Goal: Contribute content: Contribute content

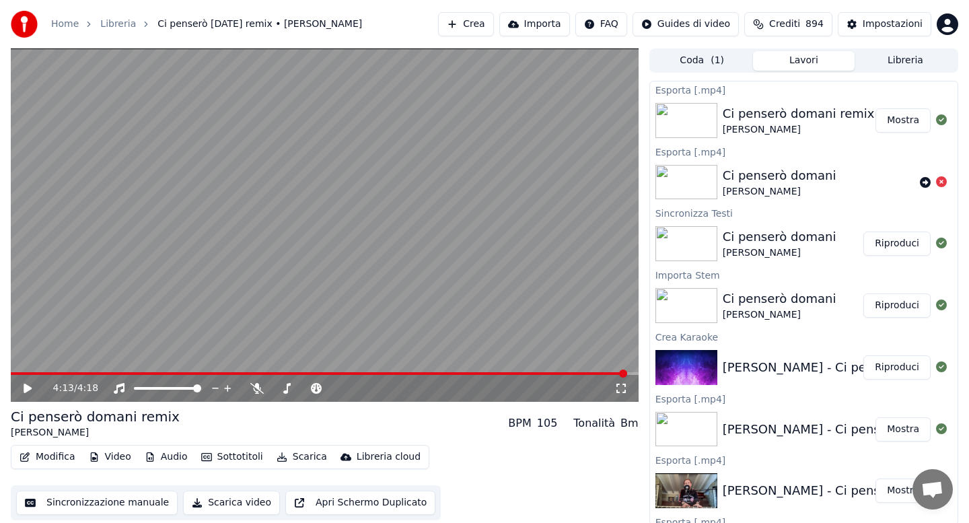
click at [886, 61] on button "Libreria" at bounding box center [906, 61] width 102 height 20
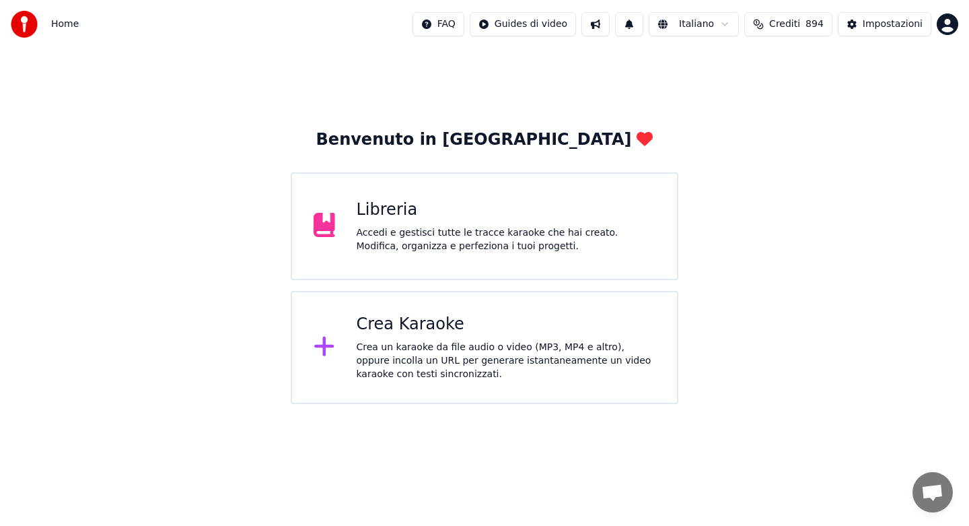
click at [404, 242] on div "Accedi e gestisci tutte le tracce karaoke che hai creato. Modifica, organizza e…" at bounding box center [506, 239] width 299 height 27
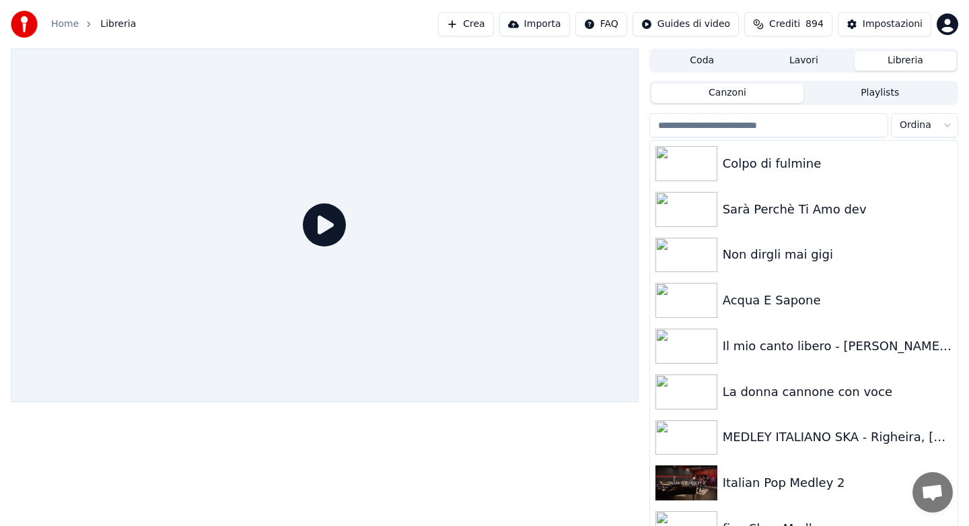
click at [704, 123] on input "search" at bounding box center [768, 125] width 239 height 24
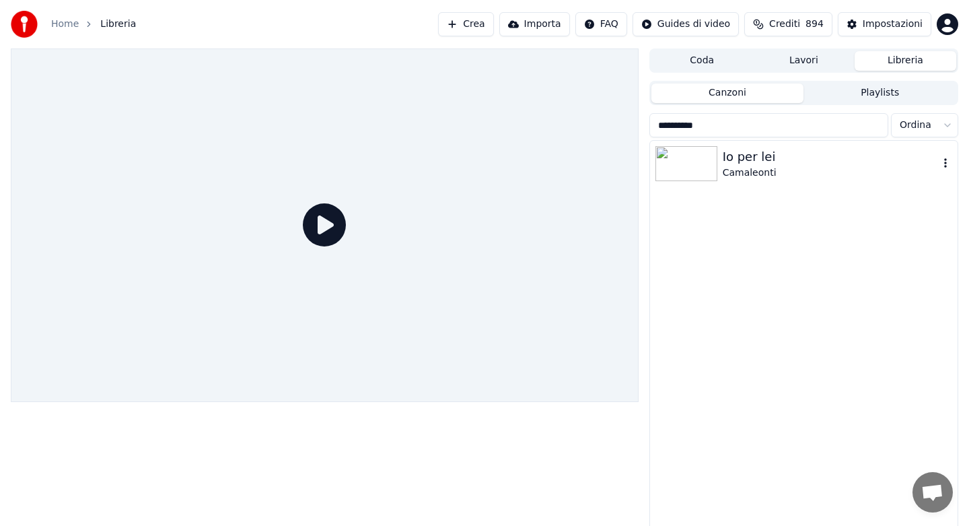
type input "**********"
click at [717, 164] on div at bounding box center [688, 163] width 67 height 35
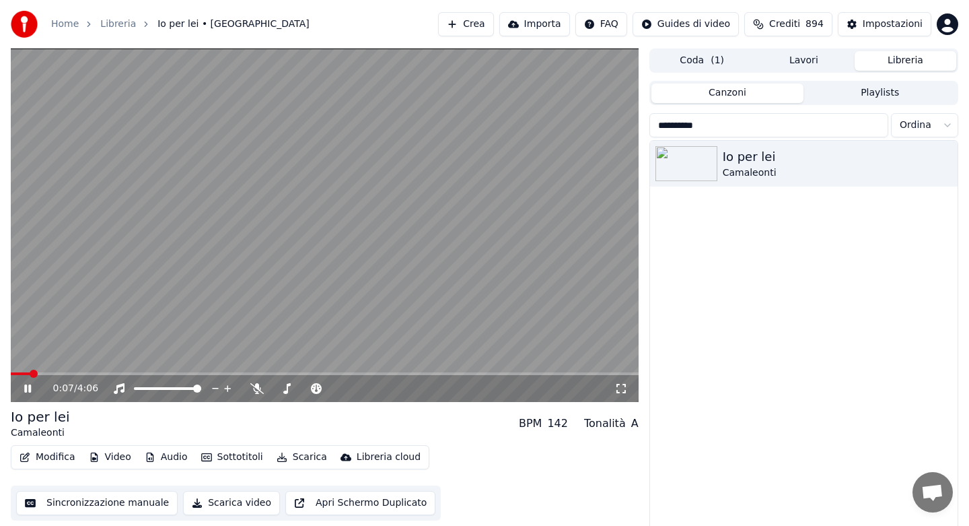
click at [26, 390] on icon at bounding box center [27, 388] width 7 height 8
click at [24, 389] on icon at bounding box center [28, 388] width 8 height 9
click at [173, 456] on button "Audio" at bounding box center [166, 457] width 54 height 19
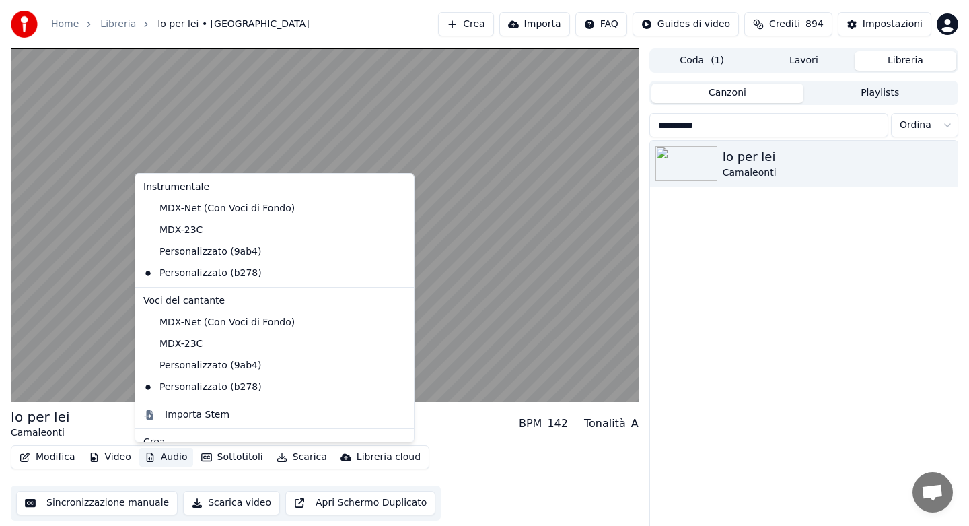
click at [430, 415] on div "Io per lei Camaleonti BPM 142 Tonalità A" at bounding box center [325, 423] width 628 height 32
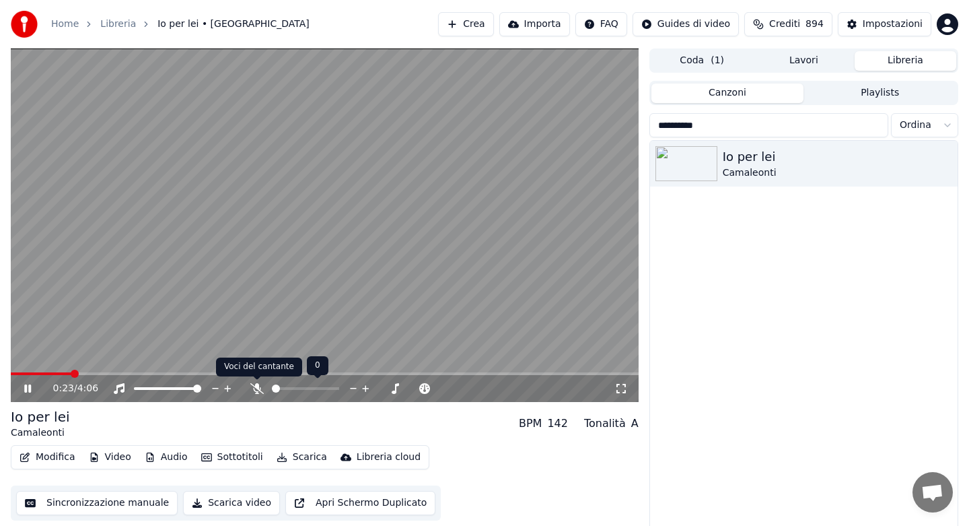
click at [256, 389] on icon at bounding box center [256, 388] width 13 height 11
click at [255, 391] on icon at bounding box center [256, 388] width 7 height 11
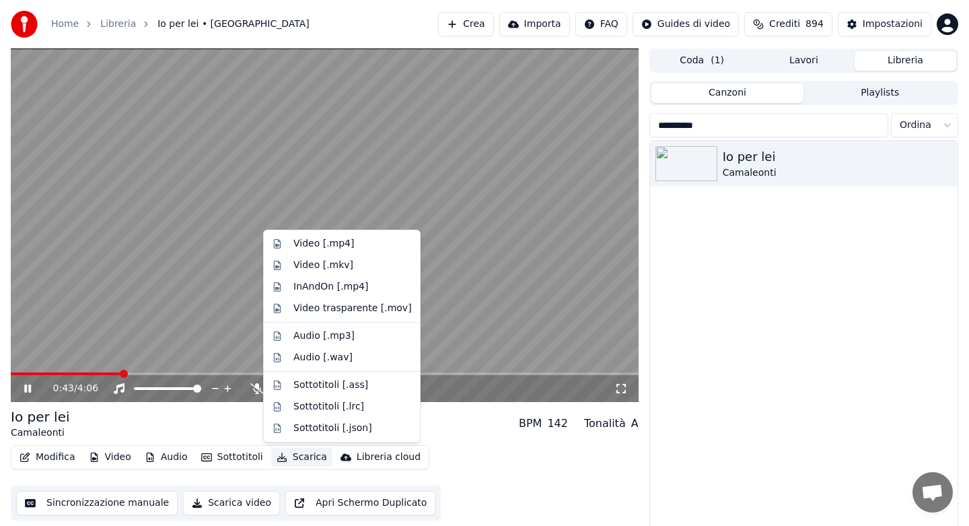
click at [292, 455] on button "Scarica" at bounding box center [301, 457] width 61 height 19
click at [324, 243] on div "Video [.mp4]" at bounding box center [323, 243] width 61 height 13
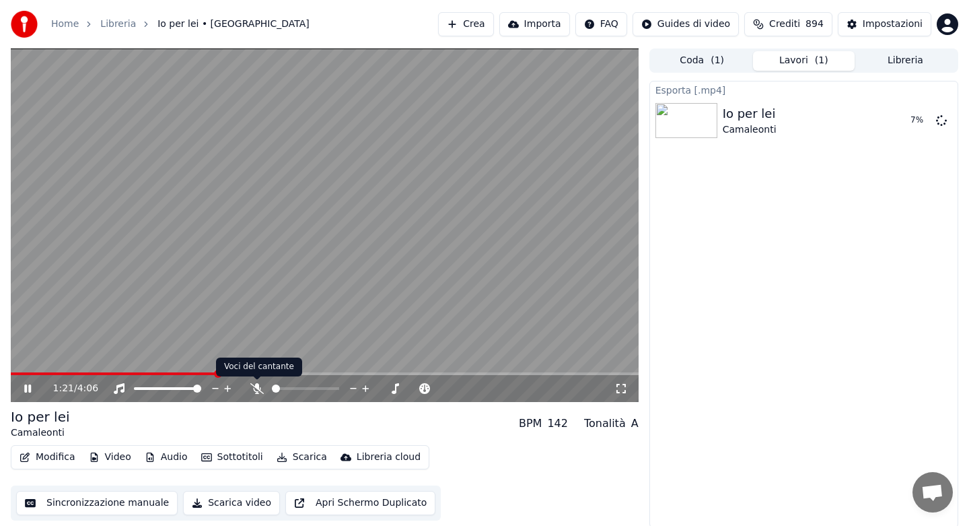
click at [255, 390] on icon at bounding box center [256, 388] width 13 height 11
click at [190, 372] on span at bounding box center [114, 373] width 206 height 3
click at [165, 454] on button "Audio" at bounding box center [166, 457] width 54 height 19
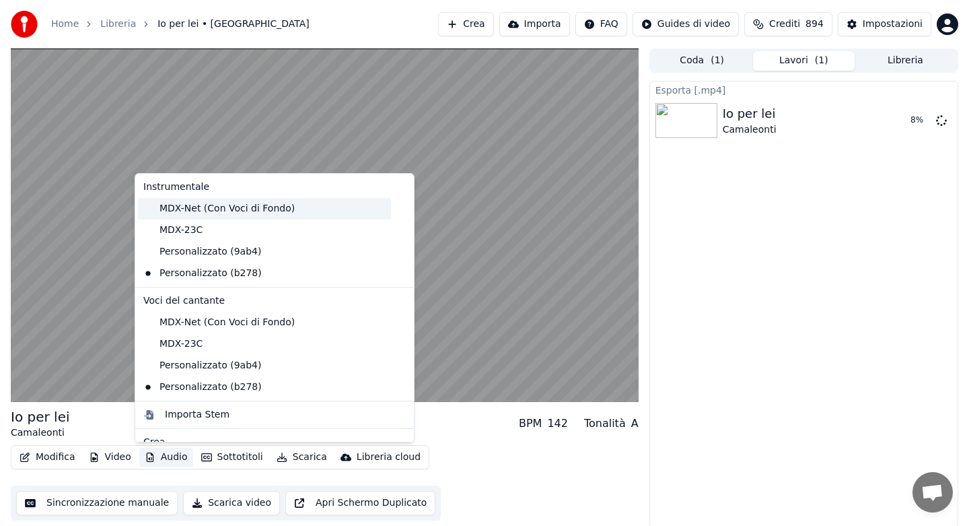
click at [211, 208] on div "MDX-Net (Con Voci di Fondo)" at bounding box center [264, 209] width 253 height 22
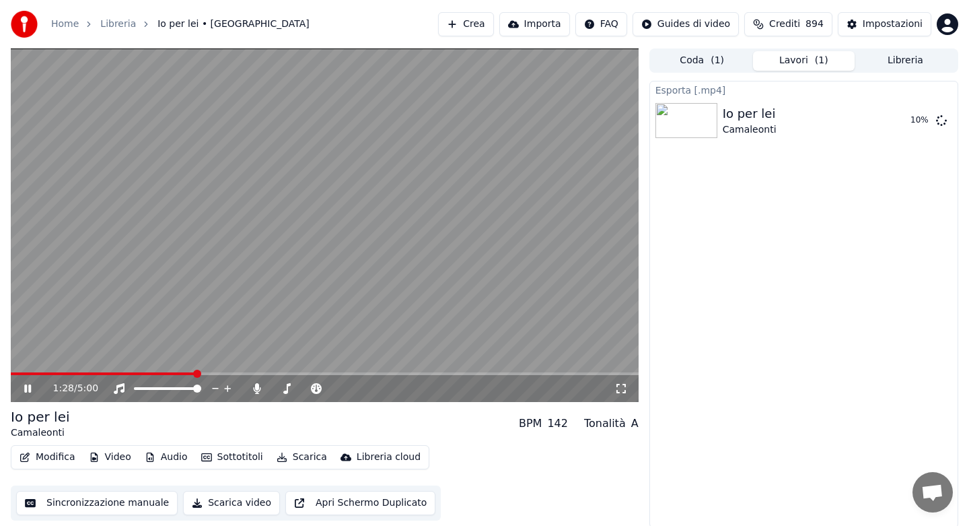
click at [153, 373] on span at bounding box center [103, 373] width 185 height 3
click at [258, 391] on icon at bounding box center [256, 388] width 7 height 11
click at [940, 118] on icon at bounding box center [941, 119] width 11 height 11
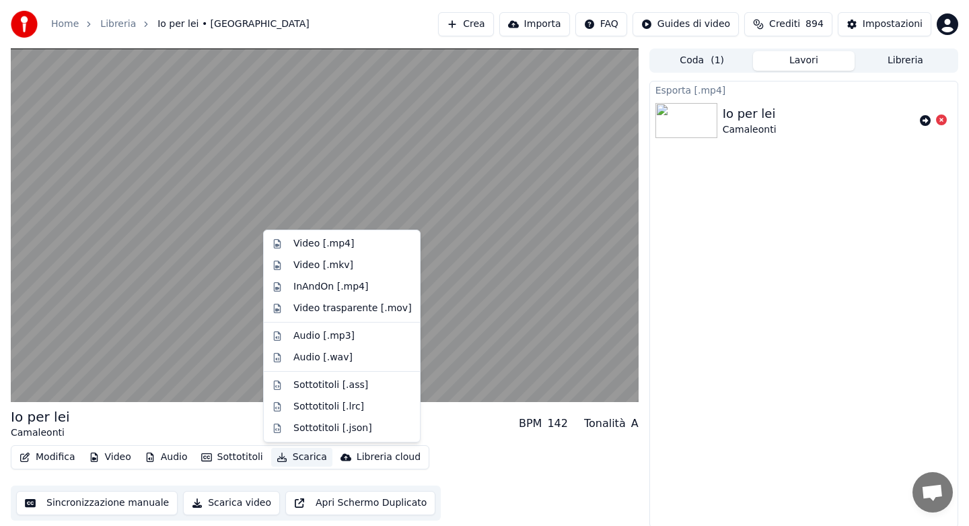
click at [295, 462] on button "Scarica" at bounding box center [301, 457] width 61 height 19
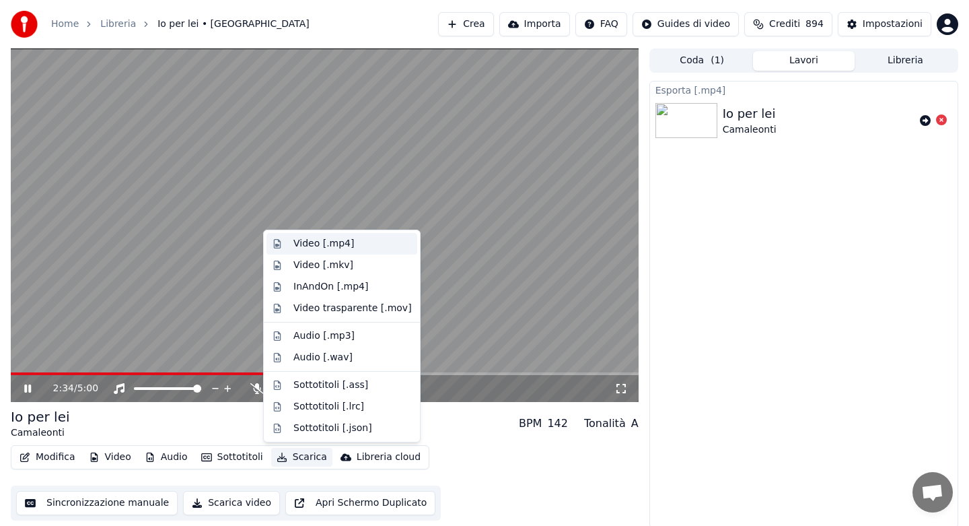
click at [323, 240] on div "Video [.mp4]" at bounding box center [323, 243] width 61 height 13
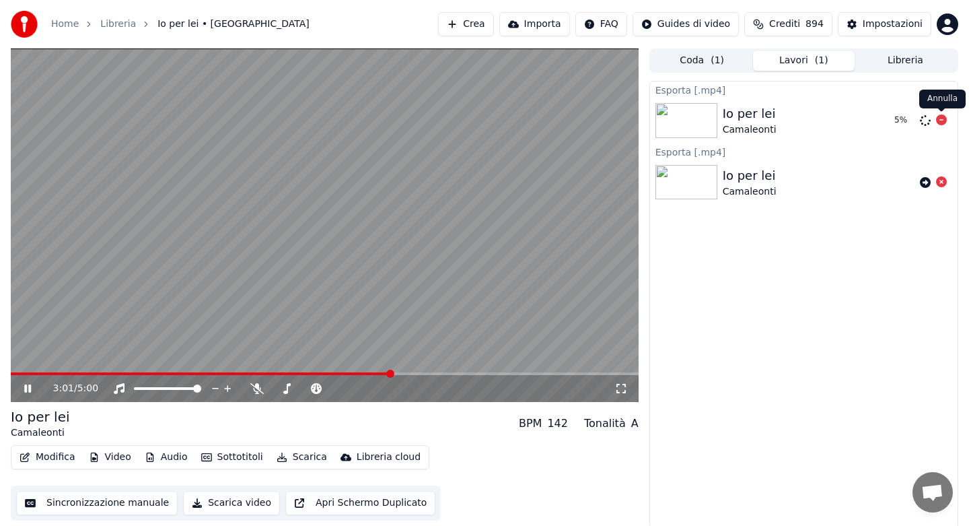
click at [942, 118] on icon at bounding box center [941, 119] width 11 height 11
click at [168, 456] on button "Audio" at bounding box center [166, 457] width 54 height 19
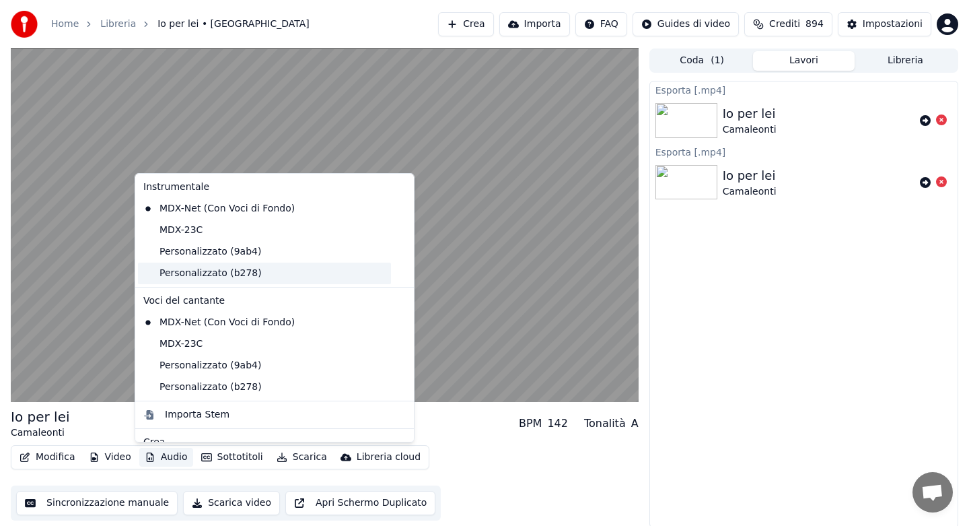
click at [210, 282] on div "Personalizzato (b278)" at bounding box center [264, 273] width 253 height 22
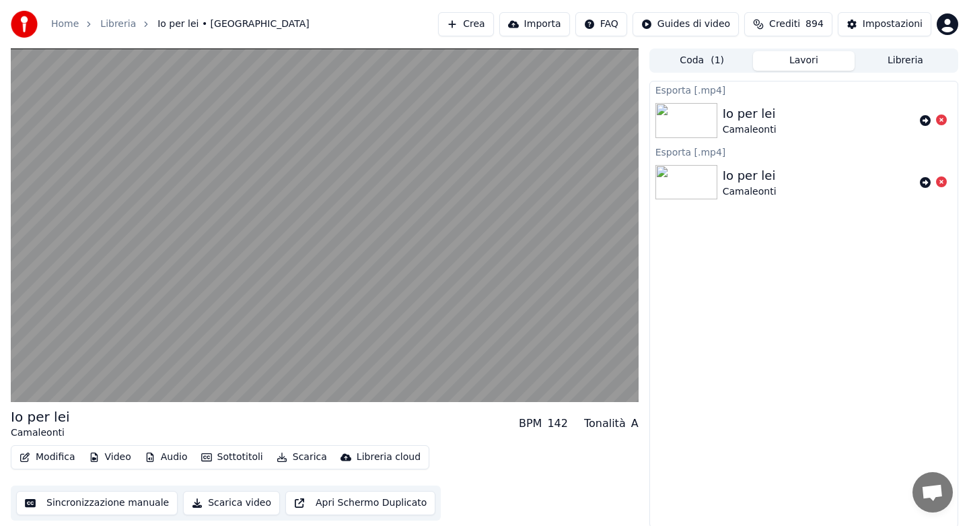
click at [295, 457] on button "Scarica" at bounding box center [301, 457] width 61 height 19
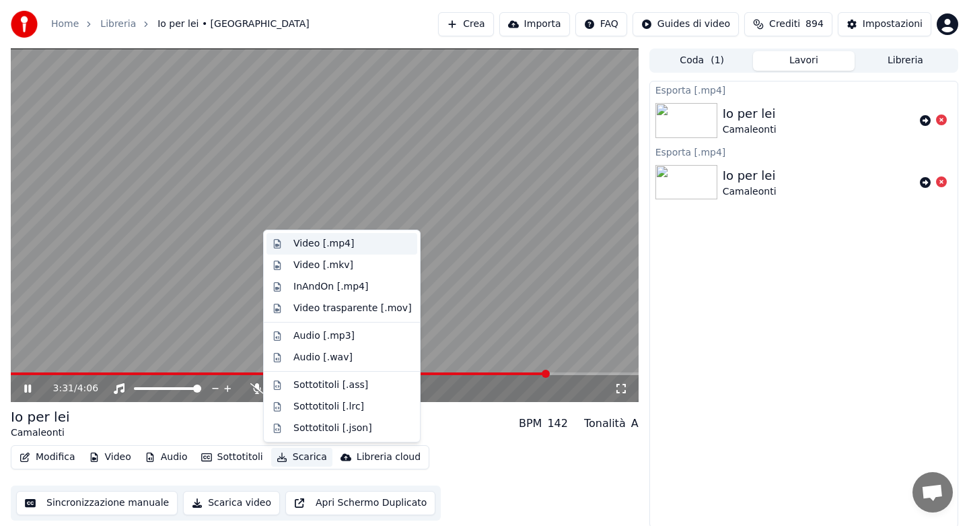
click at [327, 243] on div "Video [.mp4]" at bounding box center [323, 243] width 61 height 13
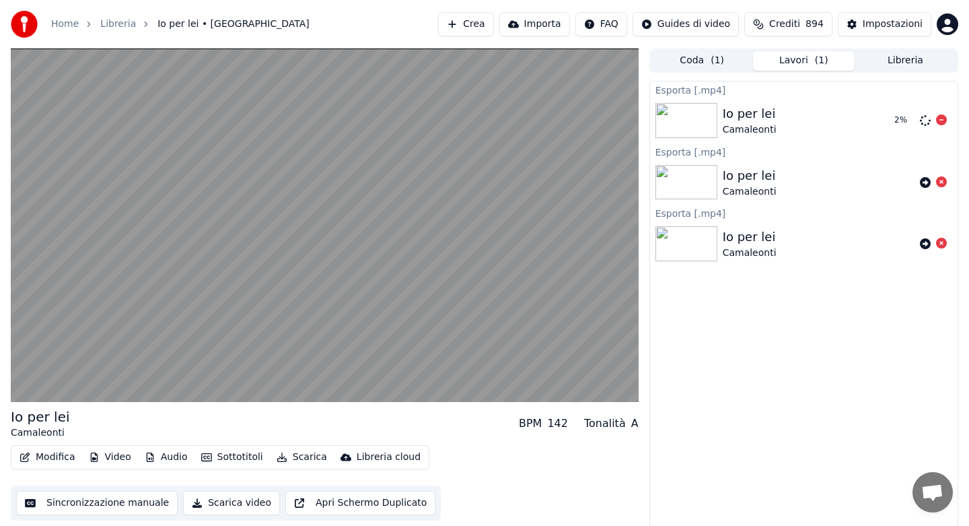
click at [937, 121] on icon at bounding box center [941, 119] width 11 height 11
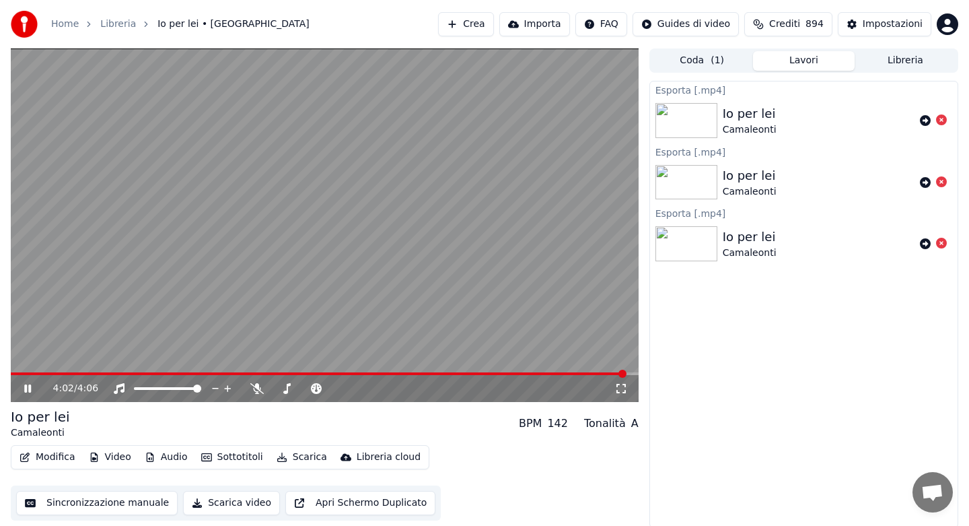
click at [31, 387] on icon at bounding box center [38, 388] width 32 height 11
click at [896, 63] on button "Libreria" at bounding box center [906, 61] width 102 height 20
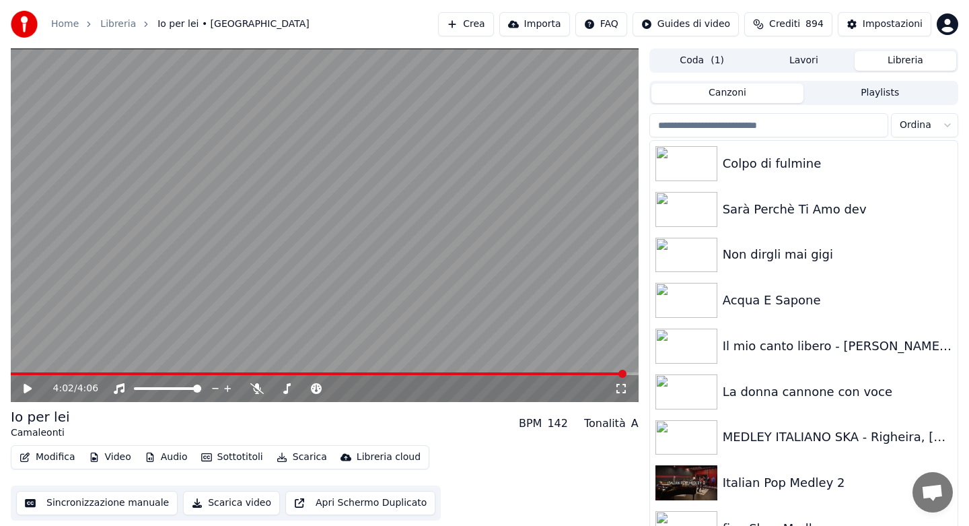
click at [855, 51] on button "Libreria" at bounding box center [906, 61] width 102 height 20
click at [776, 120] on input "search" at bounding box center [768, 125] width 239 height 24
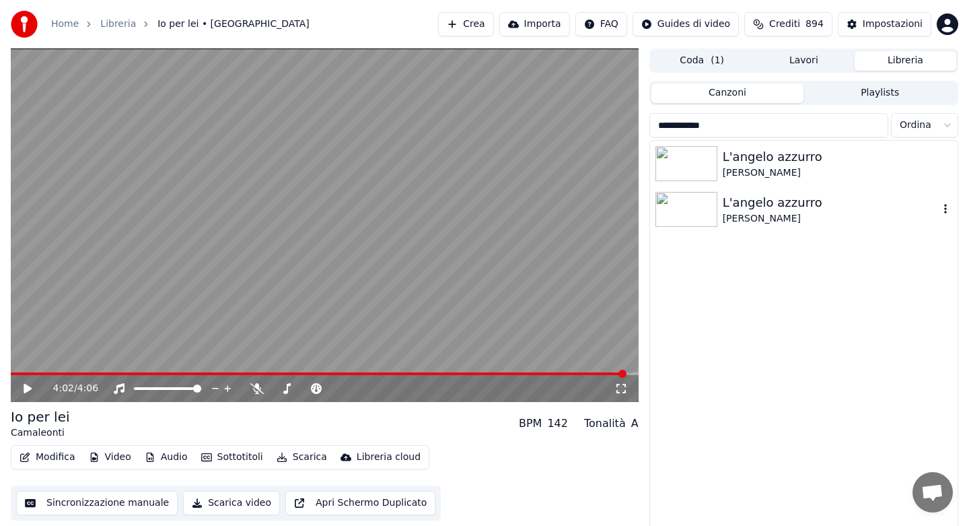
type input "**********"
click at [791, 212] on div "Cristiano Malgioglio" at bounding box center [831, 218] width 216 height 13
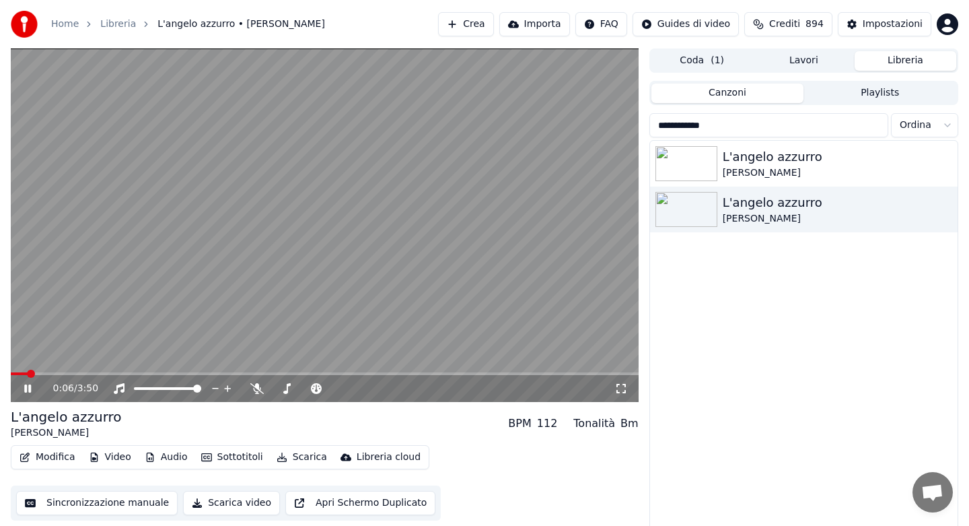
click at [26, 388] on icon at bounding box center [27, 388] width 7 height 8
click at [159, 459] on button "Audio" at bounding box center [166, 457] width 54 height 19
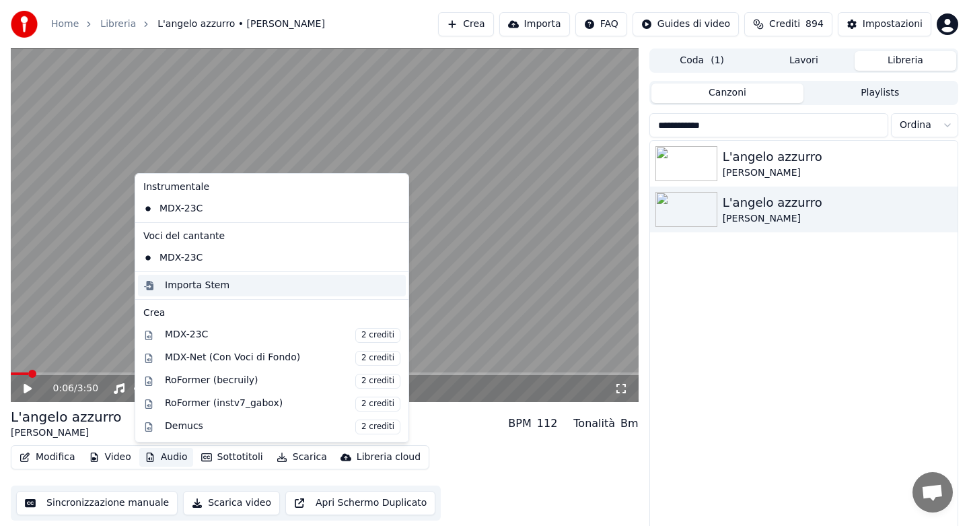
click at [187, 287] on div "Importa Stem" at bounding box center [197, 285] width 65 height 13
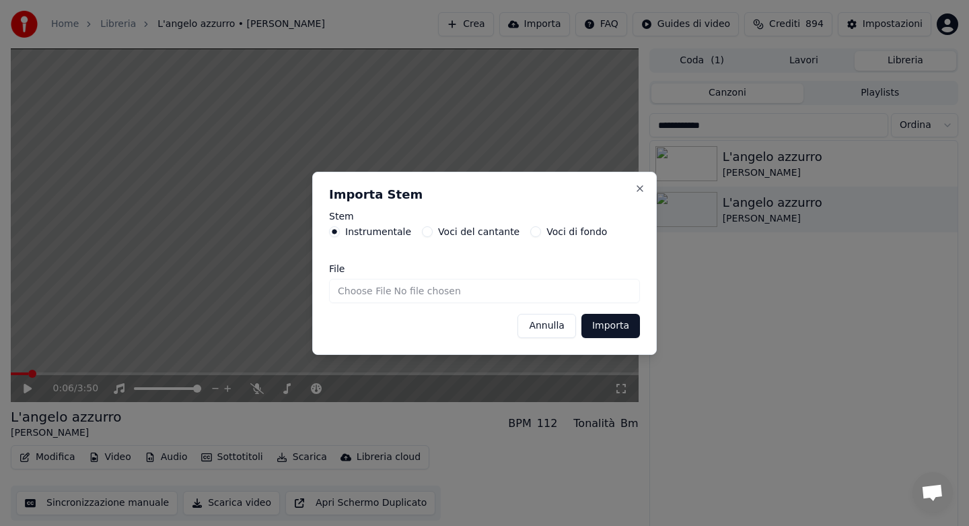
click at [370, 295] on input "File" at bounding box center [484, 291] width 311 height 24
type input "**********"
click at [602, 328] on button "Importa" at bounding box center [610, 326] width 59 height 24
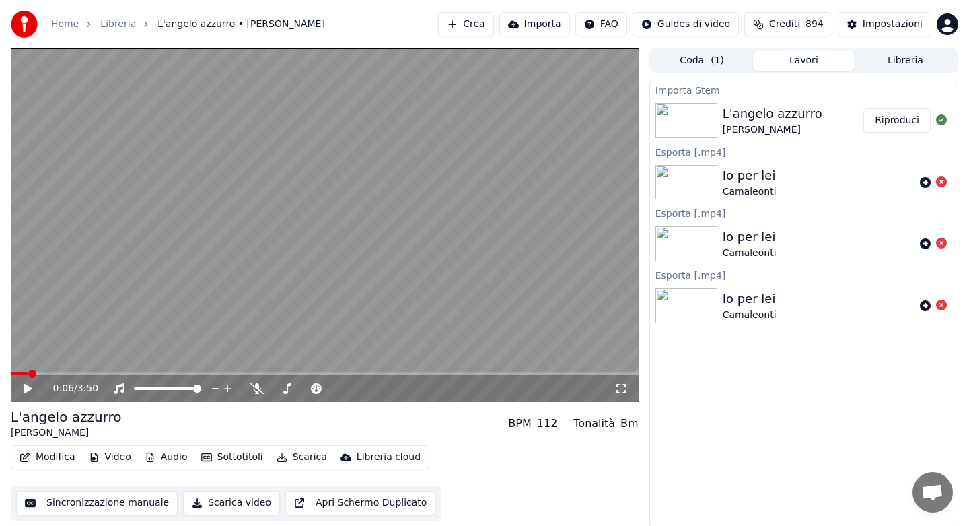
click at [31, 384] on icon at bounding box center [38, 388] width 32 height 11
click at [159, 455] on button "Audio" at bounding box center [166, 457] width 54 height 19
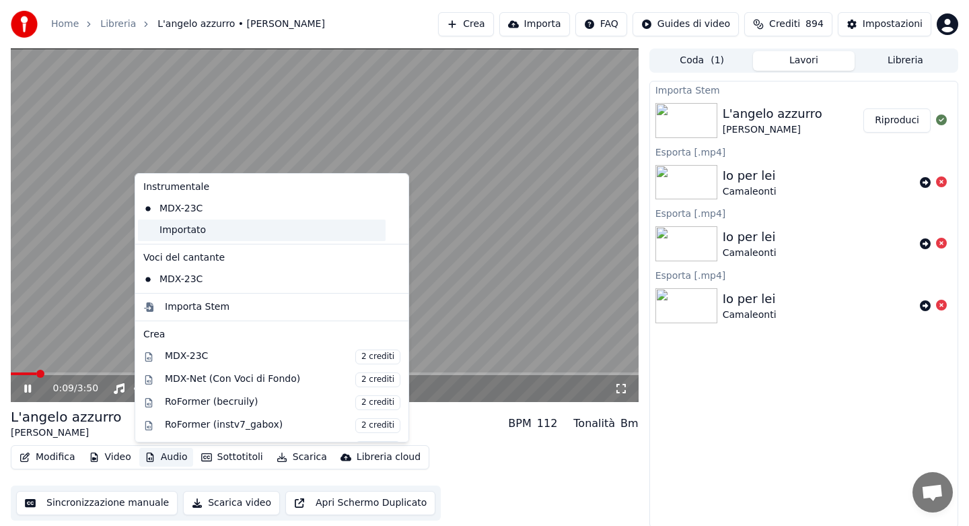
click at [186, 235] on div "Importato" at bounding box center [262, 230] width 248 height 22
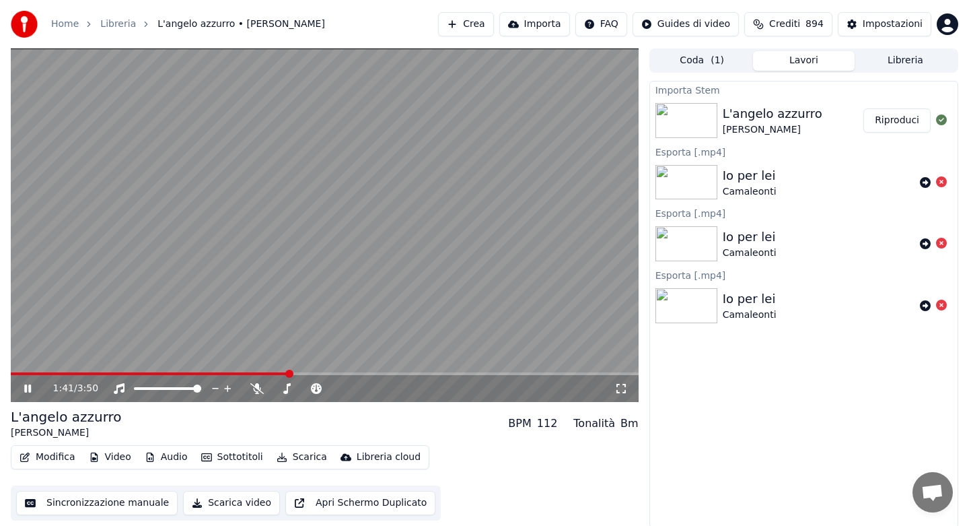
click at [303, 459] on button "Scarica" at bounding box center [301, 457] width 61 height 19
click at [229, 301] on video at bounding box center [325, 224] width 628 height 353
click at [29, 387] on icon at bounding box center [28, 388] width 8 height 9
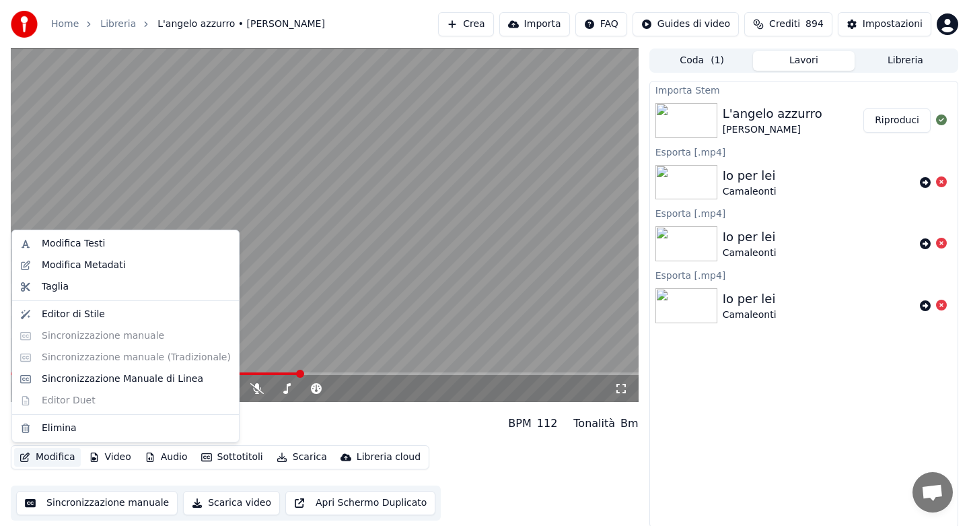
click at [52, 458] on button "Modifica" at bounding box center [47, 457] width 67 height 19
click at [106, 263] on div "Modifica Metadati" at bounding box center [84, 264] width 84 height 13
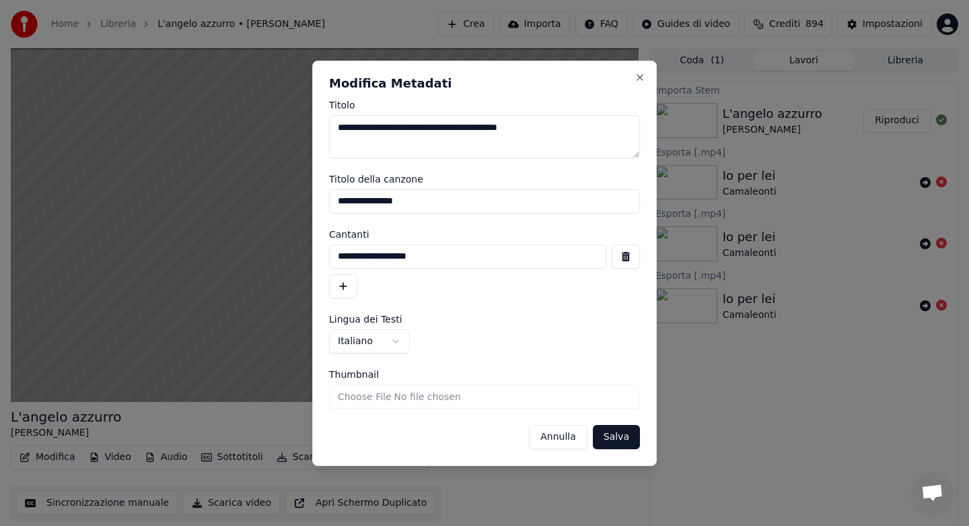
drag, startPoint x: 431, startPoint y: 130, endPoint x: 328, endPoint y: 123, distance: 102.5
click at [329, 123] on textarea "**********" at bounding box center [484, 136] width 311 height 43
type textarea "**********"
click at [439, 202] on input "**********" at bounding box center [484, 201] width 311 height 24
type input "**********"
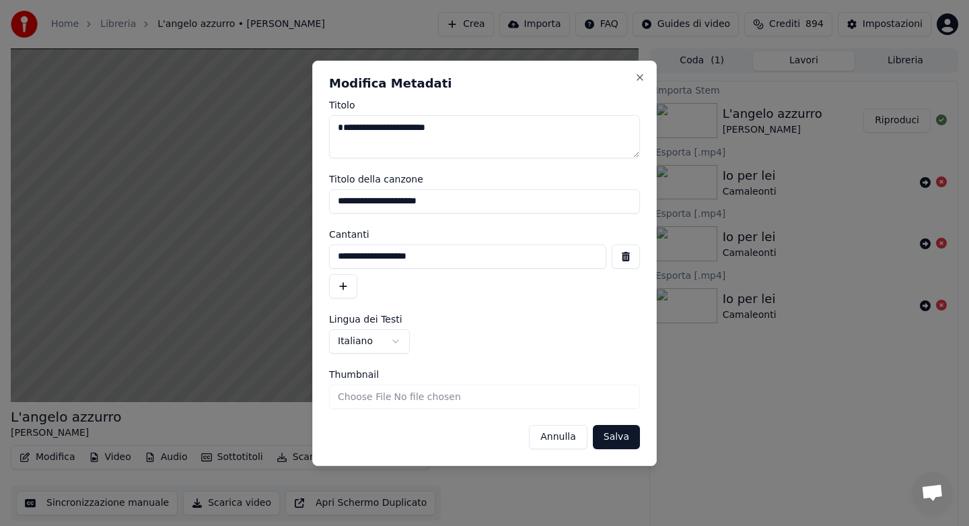
click at [616, 435] on button "Salva" at bounding box center [616, 437] width 47 height 24
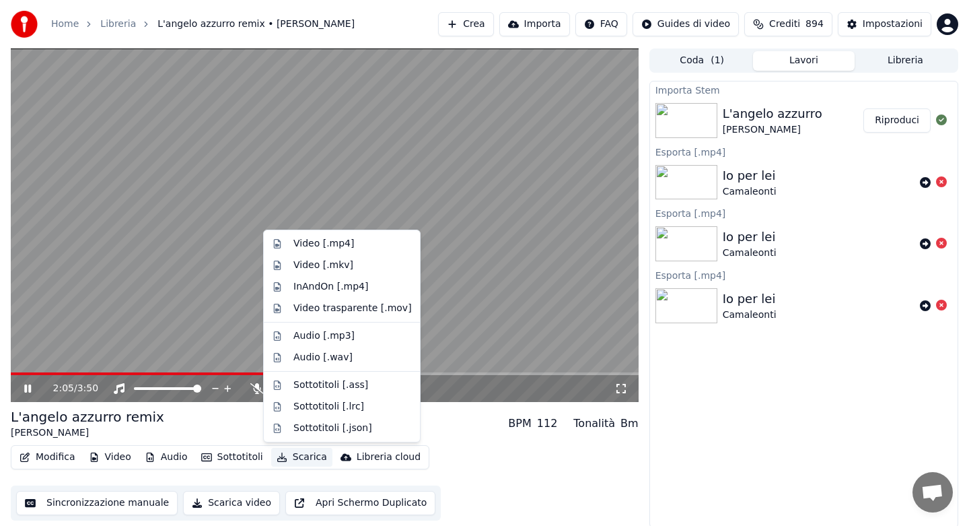
click at [300, 454] on button "Scarica" at bounding box center [301, 457] width 61 height 19
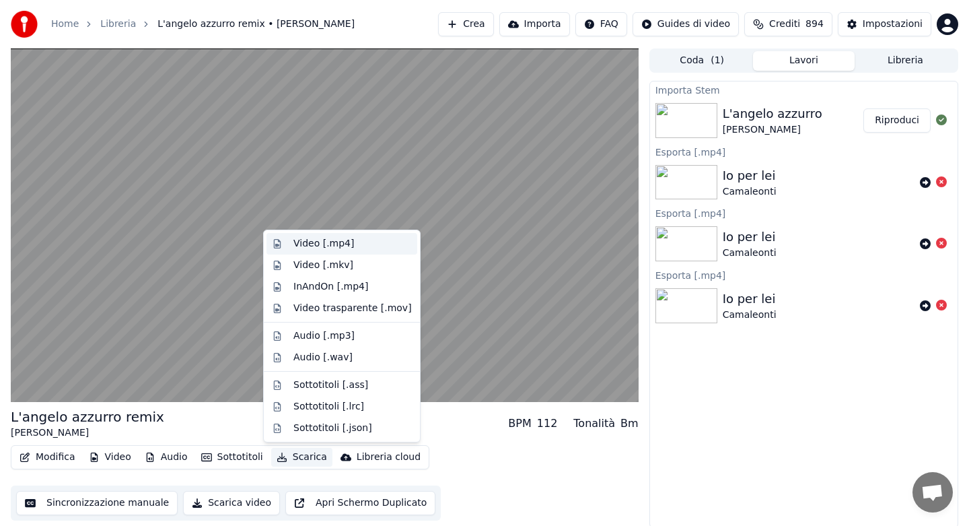
click at [315, 247] on div "Video [.mp4]" at bounding box center [323, 243] width 61 height 13
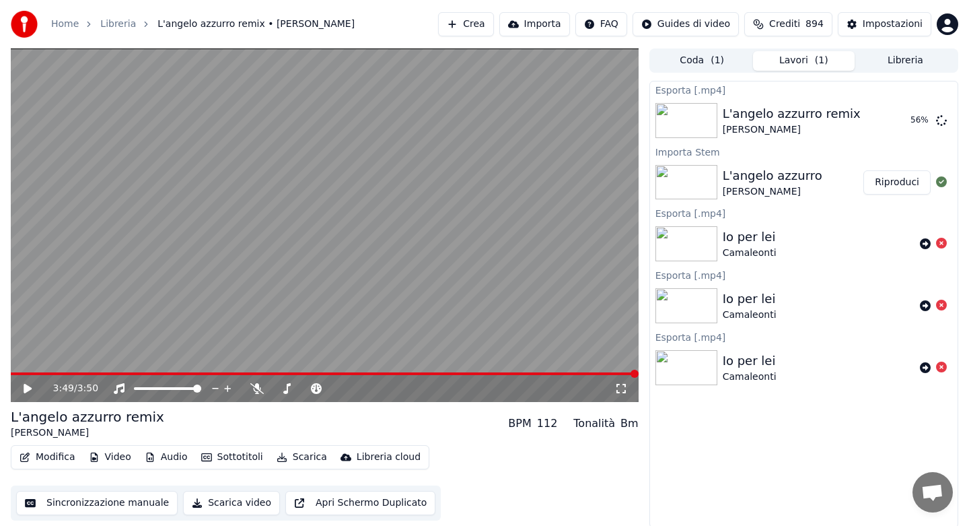
click at [26, 389] on icon at bounding box center [28, 388] width 8 height 9
click at [75, 373] on span at bounding box center [325, 373] width 628 height 3
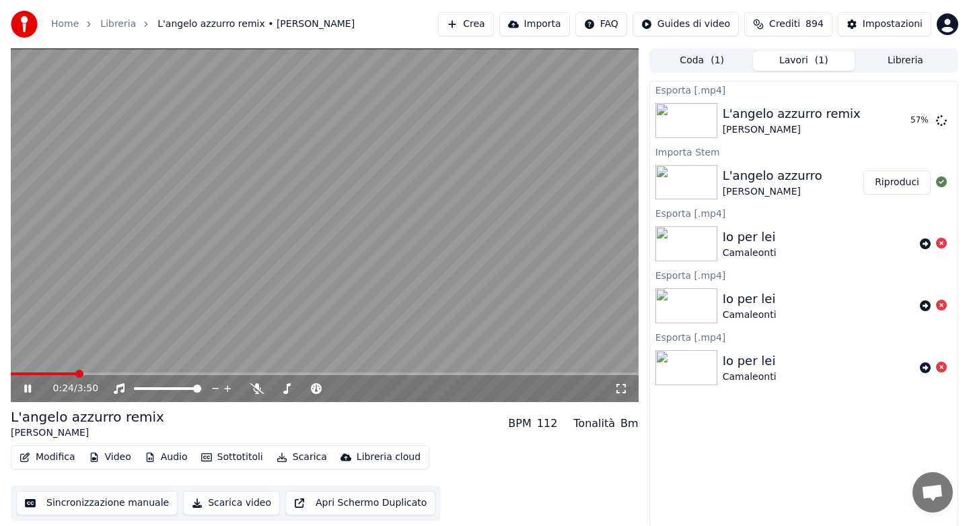
click at [32, 386] on icon at bounding box center [38, 388] width 32 height 11
